Goal: Book appointment/travel/reservation

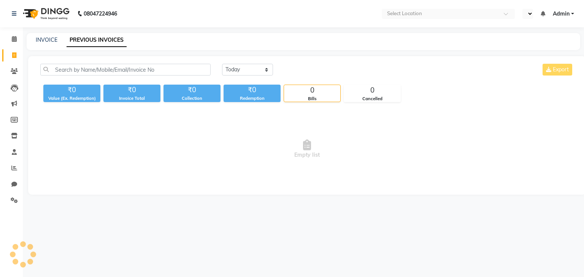
select select "en"
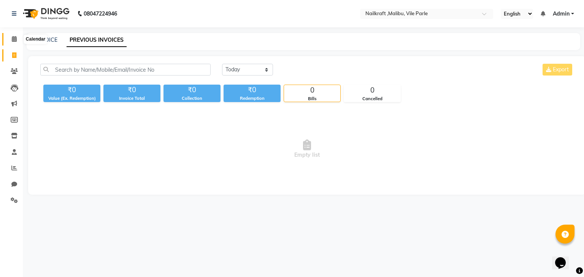
click at [15, 37] on icon at bounding box center [14, 39] width 5 height 6
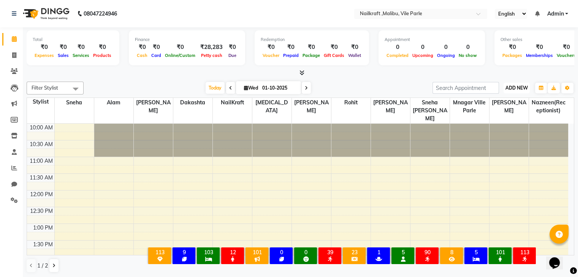
click at [517, 86] on span "ADD NEW" at bounding box center [516, 88] width 22 height 6
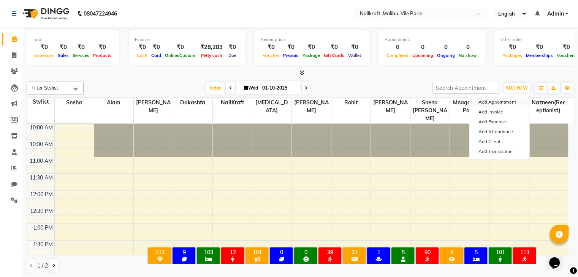
click at [485, 103] on button "Add Appointment" at bounding box center [499, 102] width 60 height 10
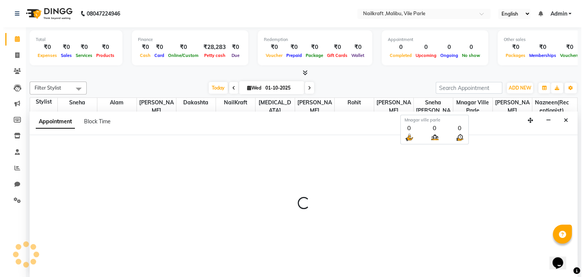
scroll to position [0, 0]
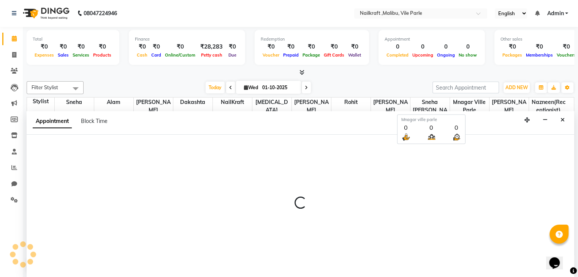
select select "660"
select select "tentative"
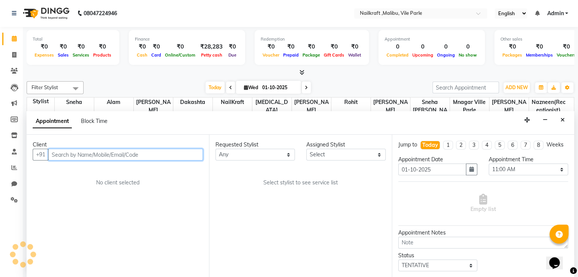
click at [135, 154] on input "text" at bounding box center [125, 155] width 155 height 12
type input "8097640305"
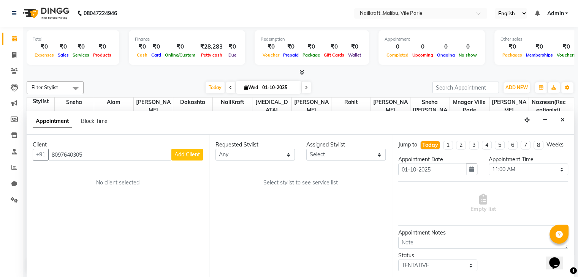
click at [195, 151] on span "Add Client" at bounding box center [186, 154] width 25 height 7
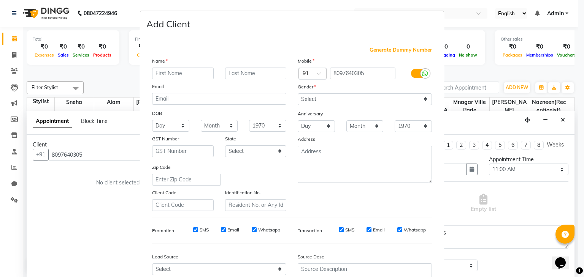
click at [186, 71] on input "text" at bounding box center [183, 74] width 62 height 12
type input "[PERSON_NAME]"
click at [351, 97] on select "Select Male Female Other Prefer Not To Say" at bounding box center [365, 99] width 134 height 12
select select "female"
click at [298, 94] on select "Select Male Female Other Prefer Not To Say" at bounding box center [365, 99] width 134 height 12
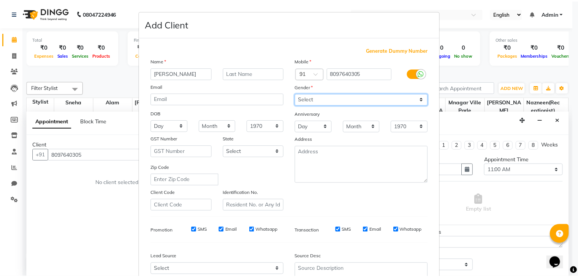
scroll to position [77, 0]
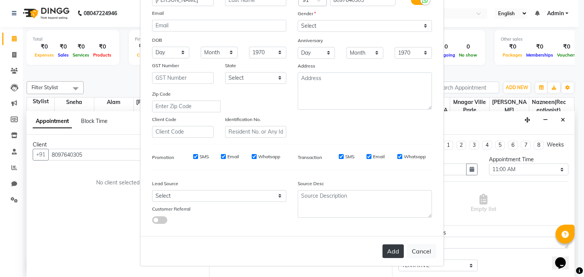
click at [389, 251] on button "Add" at bounding box center [392, 252] width 21 height 14
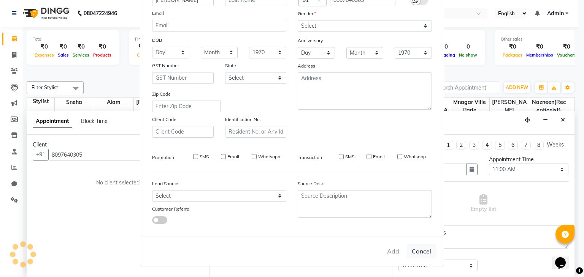
select select
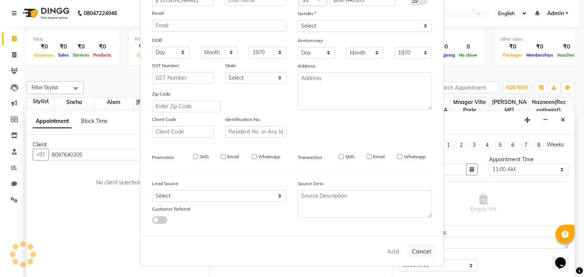
select select
checkbox input "false"
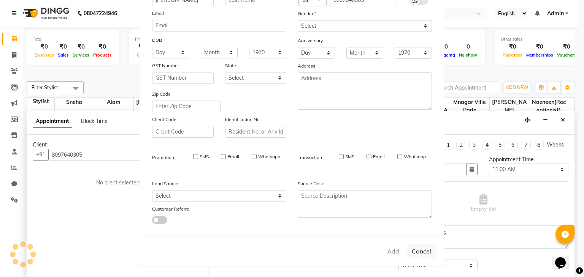
checkbox input "false"
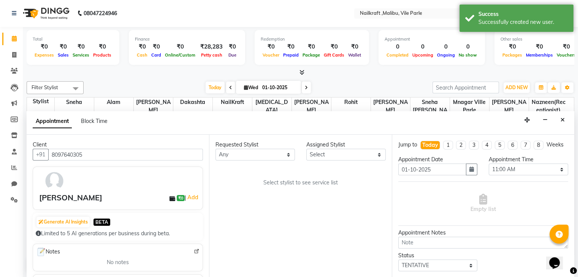
click at [317, 147] on div "Assigned Stylist" at bounding box center [345, 145] width 79 height 8
click at [349, 152] on select "Select Alam Alfred Dakashta Mnagar ville parle NailKraft nazneen(receptionist) …" at bounding box center [345, 155] width 79 height 12
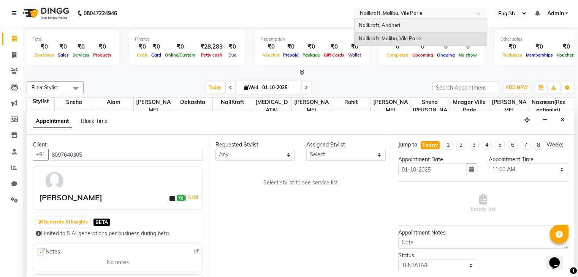
click at [418, 18] on ng-select "Select Location × Nailkraft ,Malibu, Vile Parle Nailkraft, Andheri Nailkraft ,M…" at bounding box center [420, 13] width 133 height 10
click at [395, 24] on span "Nailkraft, Andheri" at bounding box center [378, 25] width 41 height 6
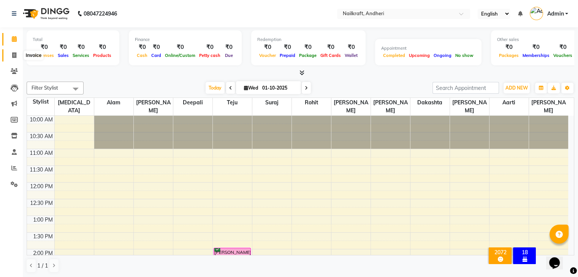
click at [12, 55] on icon at bounding box center [14, 55] width 4 height 6
select select "service"
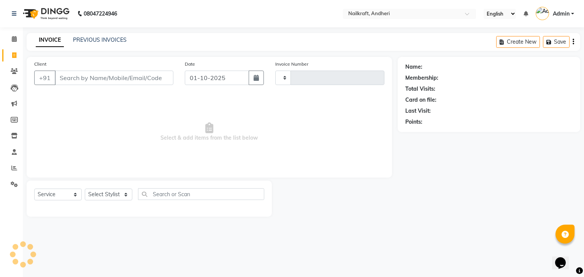
type input "2366"
select select "6081"
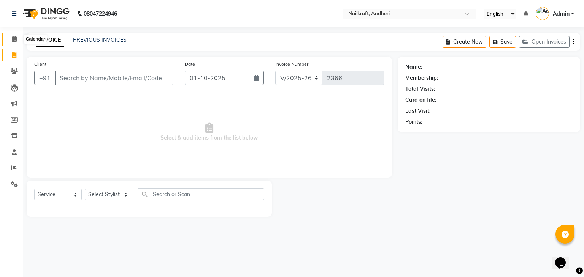
click at [15, 37] on icon at bounding box center [14, 39] width 5 height 6
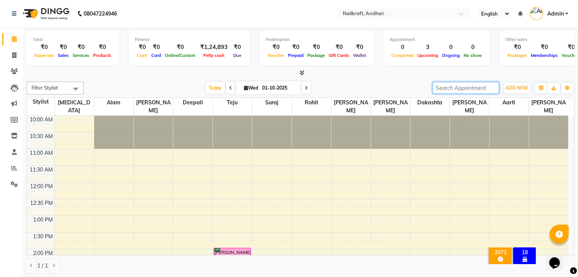
click at [470, 87] on input "search" at bounding box center [465, 88] width 67 height 12
type input "809"
click at [521, 86] on span "ADD NEW" at bounding box center [516, 88] width 22 height 6
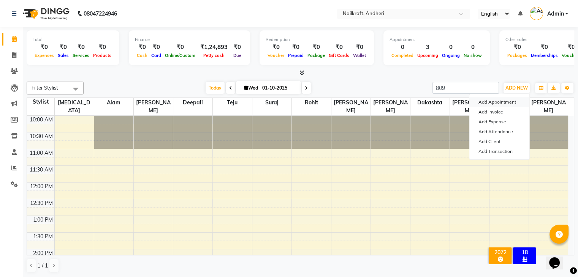
click at [491, 103] on button "Add Appointment" at bounding box center [499, 102] width 60 height 10
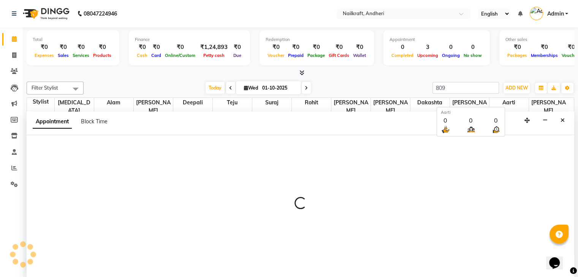
scroll to position [0, 0]
select select "660"
select select "tentative"
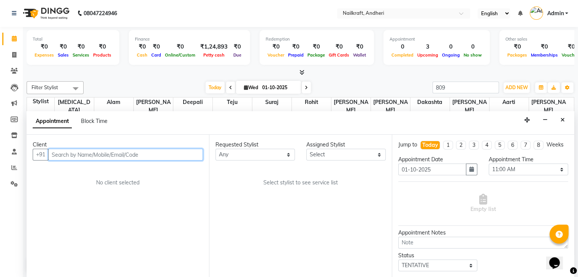
click at [64, 158] on input "text" at bounding box center [125, 155] width 155 height 12
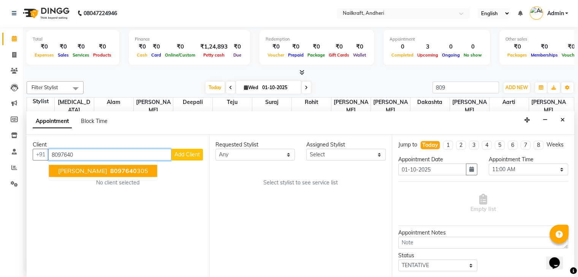
click at [118, 168] on ngb-highlight "8097640 305" at bounding box center [129, 172] width 40 height 8
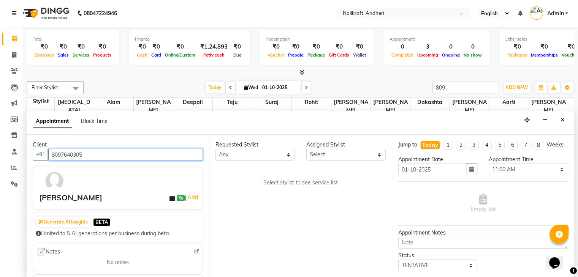
click at [174, 154] on input "8097640305" at bounding box center [125, 155] width 155 height 12
click at [175, 158] on input "8097640305" at bounding box center [125, 155] width 155 height 12
type input "8097640305"
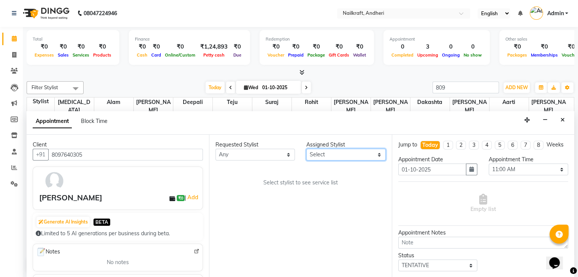
click at [328, 150] on select "Select [PERSON_NAME] [PERSON_NAME] [PERSON_NAME][MEDICAL_DATA] [PERSON_NAME] Su…" at bounding box center [345, 155] width 79 height 12
select select "76535"
click at [306, 149] on select "Select [PERSON_NAME] [PERSON_NAME] [PERSON_NAME][MEDICAL_DATA] [PERSON_NAME] Su…" at bounding box center [345, 155] width 79 height 12
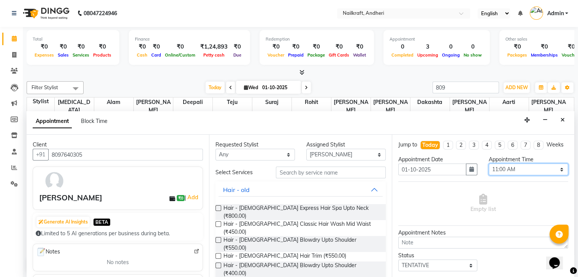
click at [499, 175] on select "Select 11:00 AM 11:15 AM 11:30 AM 11:45 AM 12:00 PM 12:15 PM 12:30 PM 12:45 PM …" at bounding box center [528, 170] width 79 height 12
select select "1065"
click at [489, 170] on select "Select 11:00 AM 11:15 AM 11:30 AM 11:45 AM 12:00 PM 12:15 PM 12:30 PM 12:45 PM …" at bounding box center [528, 170] width 79 height 12
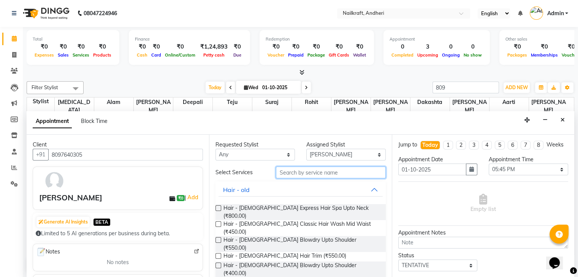
click at [319, 168] on input "text" at bounding box center [330, 173] width 109 height 12
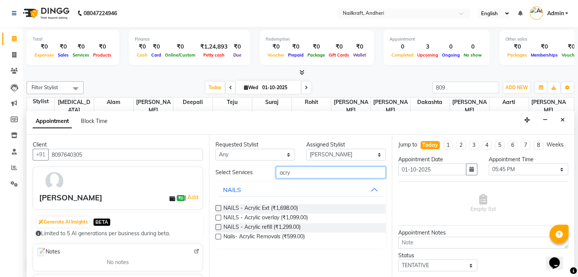
type input "acry"
click at [218, 206] on label at bounding box center [218, 209] width 6 height 6
click at [218, 207] on input "checkbox" at bounding box center [217, 209] width 5 height 5
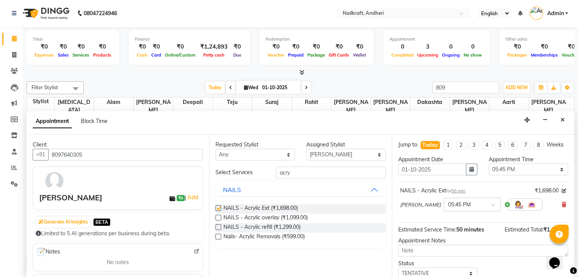
checkbox input "false"
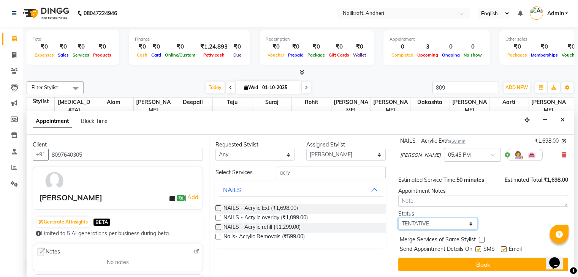
click at [417, 227] on select "Select TENTATIVE CONFIRM CHECK-IN UPCOMING" at bounding box center [437, 224] width 79 height 12
select select "confirm booking"
click at [398, 218] on select "Select TENTATIVE CONFIRM CHECK-IN UPCOMING" at bounding box center [437, 224] width 79 height 12
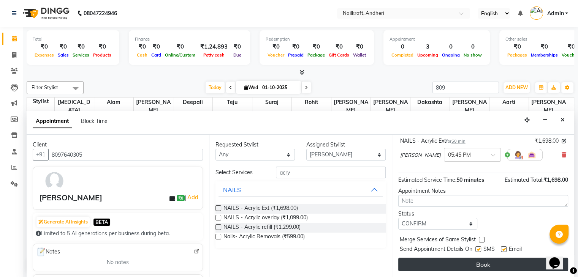
click at [475, 261] on button "Book" at bounding box center [483, 265] width 170 height 14
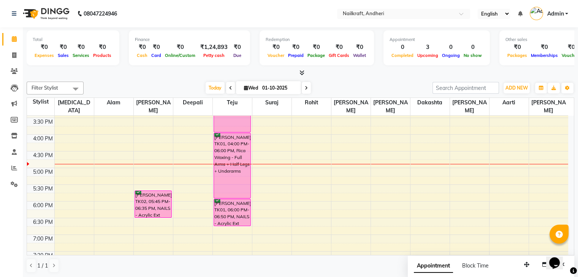
scroll to position [185, 0]
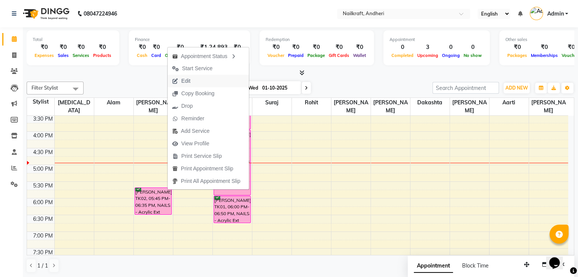
click at [185, 80] on span "Edit" at bounding box center [185, 81] width 9 height 8
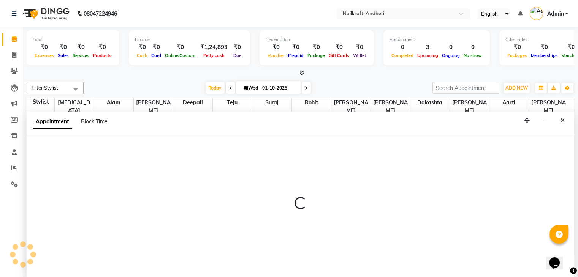
scroll to position [0, 0]
select select "tentative"
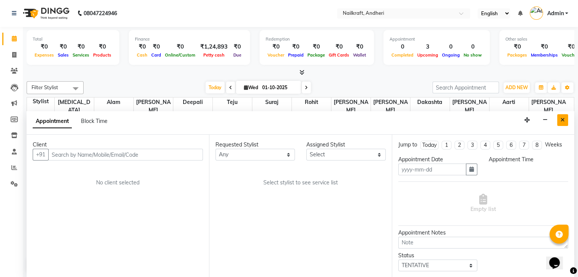
type input "01-10-2025"
select select "confirm booking"
select select "1065"
select select "76535"
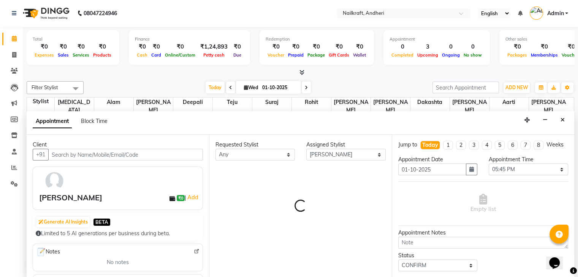
scroll to position [232, 0]
select select "3012"
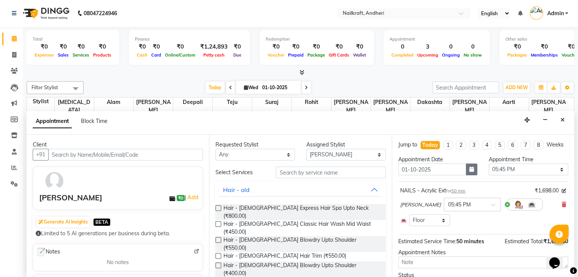
click at [470, 172] on icon "button" at bounding box center [471, 169] width 5 height 5
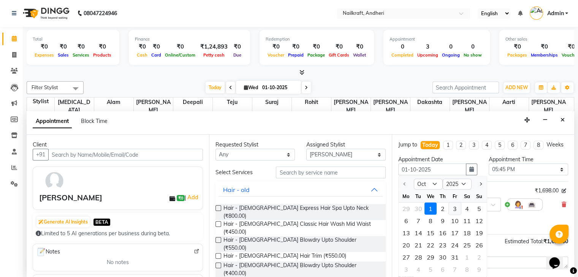
click at [453, 213] on div "3" at bounding box center [455, 209] width 12 height 12
type input "03-10-2025"
select select "1065"
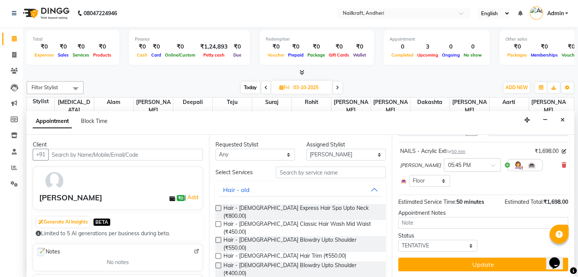
scroll to position [39, 0]
click at [416, 245] on select "Select TENTATIVE CONFIRM UPCOMING" at bounding box center [437, 247] width 79 height 12
select select "confirm booking"
click at [398, 241] on select "Select TENTATIVE CONFIRM UPCOMING" at bounding box center [437, 247] width 79 height 12
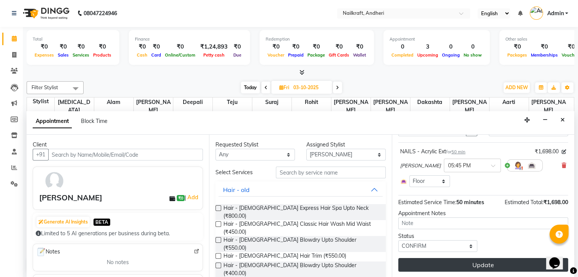
click at [468, 266] on button "Update" at bounding box center [483, 265] width 170 height 14
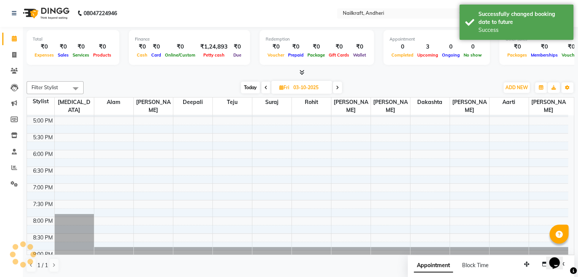
scroll to position [0, 0]
